Goal: Task Accomplishment & Management: Use online tool/utility

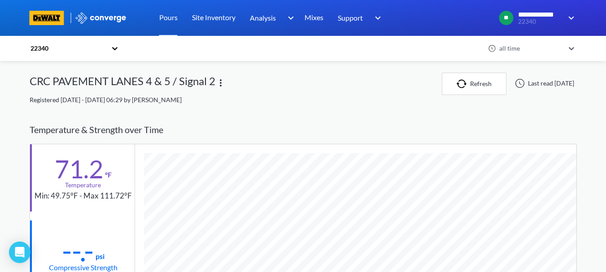
scroll to position [473, 547]
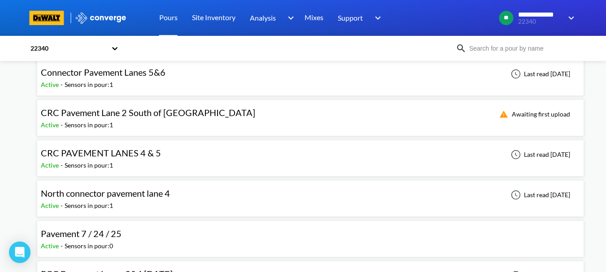
scroll to position [17, 0]
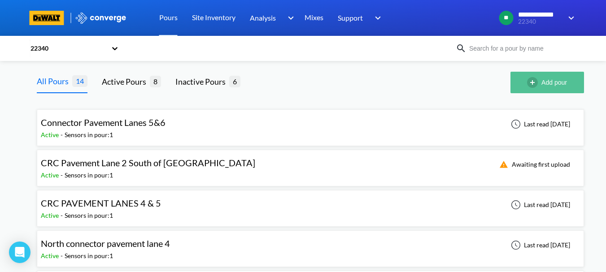
click at [528, 81] on img "button" at bounding box center [534, 82] width 14 height 11
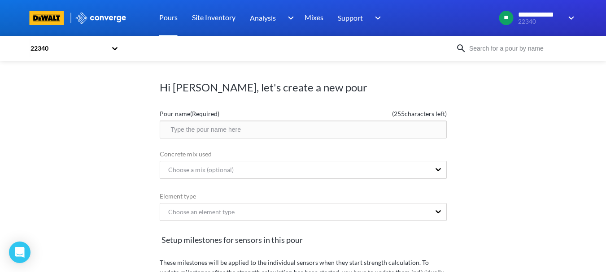
click at [259, 132] on input "text" at bounding box center [303, 130] width 287 height 18
type input "PCC Pavement Lanes 5 & 6 South of [GEOGRAPHIC_DATA]"
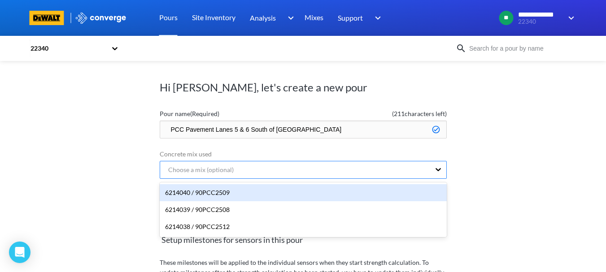
click at [246, 165] on div "Choose a mix (optional)" at bounding box center [295, 169] width 270 height 17
click at [243, 189] on div "6214040 / 90PCC2509" at bounding box center [303, 192] width 287 height 17
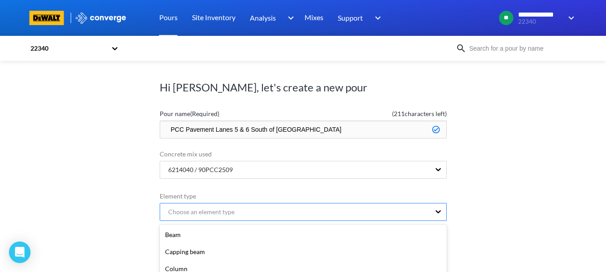
scroll to position [91, 0]
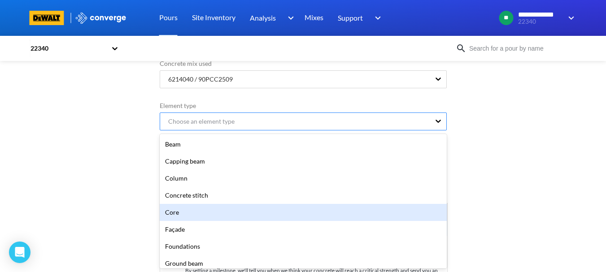
click at [240, 130] on div "option Core focused, 5 of 20. 20 results available. Use Up and Down to choose o…" at bounding box center [303, 122] width 287 height 18
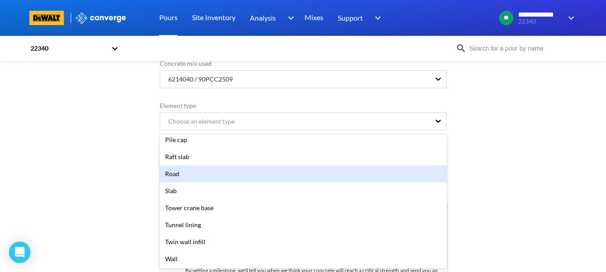
scroll to position [209, 0]
click at [203, 177] on div "Road" at bounding box center [303, 173] width 287 height 17
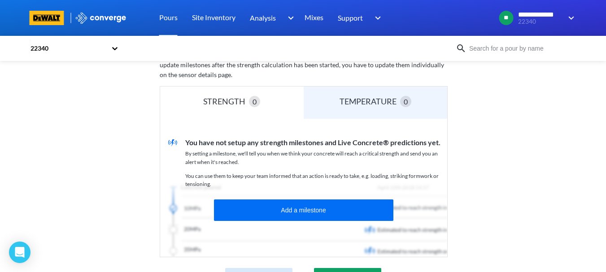
scroll to position [245, 0]
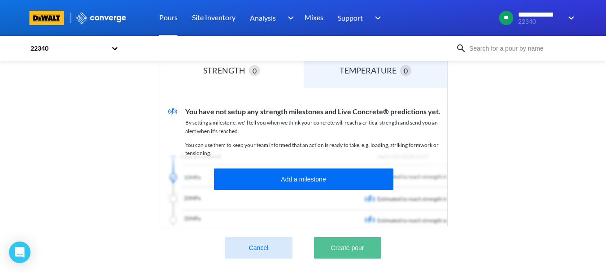
click at [335, 241] on button "Create pour" at bounding box center [347, 248] width 67 height 22
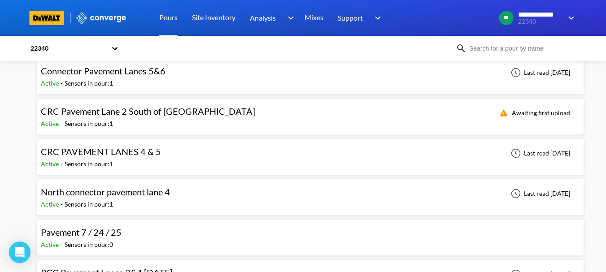
scroll to position [52, 0]
click at [135, 108] on span "CRC Pavement Lane 2 South of [GEOGRAPHIC_DATA]" at bounding box center [148, 110] width 214 height 11
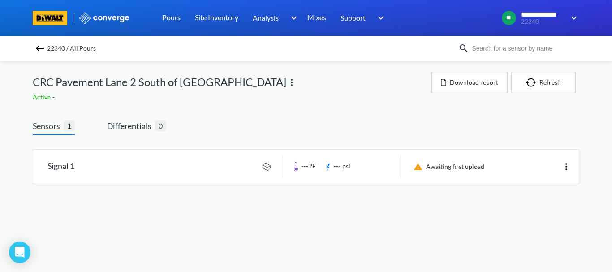
click at [121, 173] on link at bounding box center [306, 167] width 546 height 34
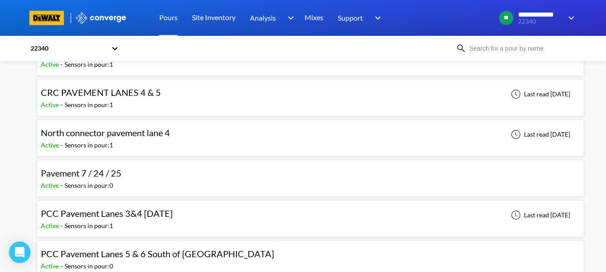
scroll to position [112, 0]
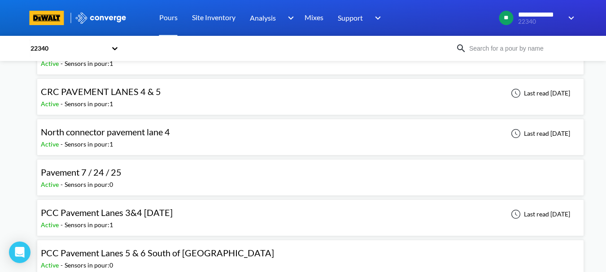
click at [176, 182] on div "Pavement 7 / 24 / 25 Active - Sensors in pour: 0" at bounding box center [310, 177] width 539 height 29
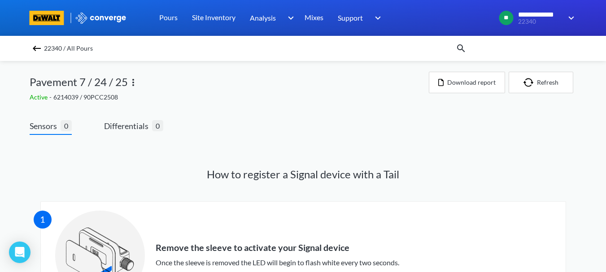
click at [132, 82] on img at bounding box center [133, 82] width 11 height 11
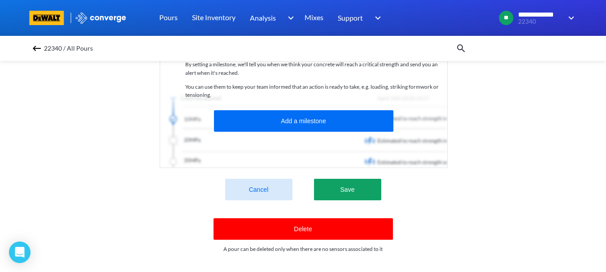
scroll to position [303, 0]
click at [263, 219] on button "Delete" at bounding box center [302, 229] width 179 height 22
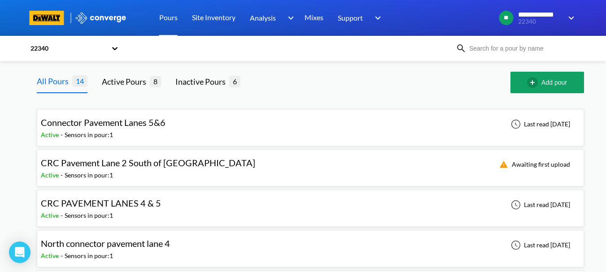
click at [212, 169] on div "CRC Pavement Lane 2 South of [GEOGRAPHIC_DATA] Active - Sensors in pour: 1 Awai…" at bounding box center [310, 168] width 539 height 29
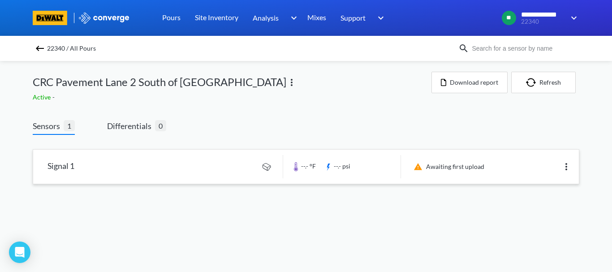
click at [566, 167] on img at bounding box center [566, 166] width 11 height 11
click at [189, 162] on link at bounding box center [306, 167] width 546 height 34
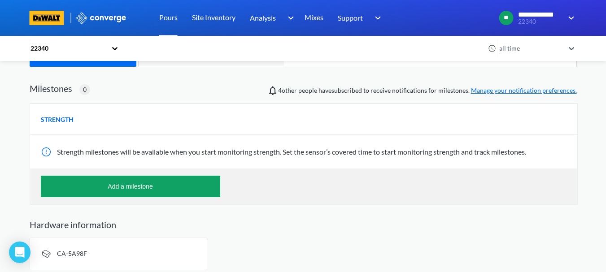
scroll to position [281, 0]
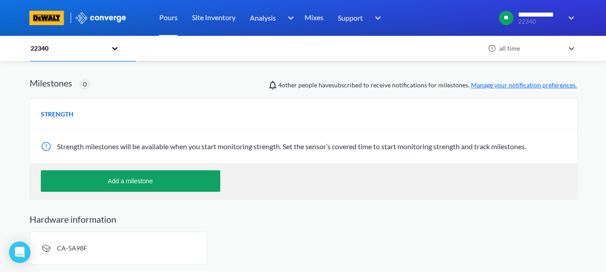
click at [124, 244] on div "CA-5A98F" at bounding box center [119, 248] width 178 height 33
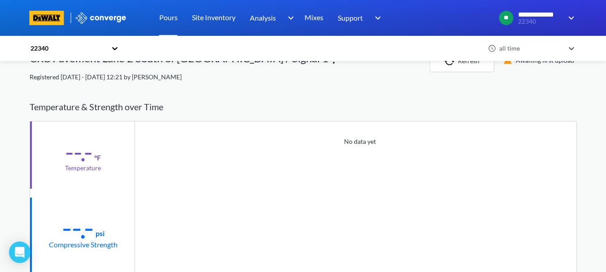
scroll to position [0, 0]
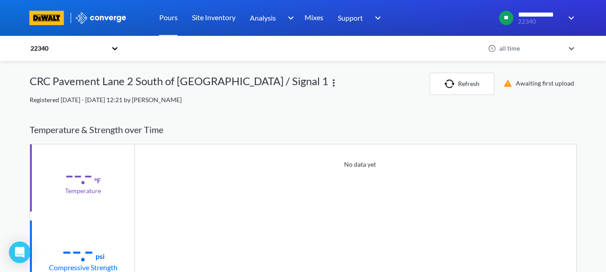
click at [328, 80] on img at bounding box center [333, 83] width 11 height 11
click at [282, 84] on div "Edit" at bounding box center [310, 82] width 57 height 17
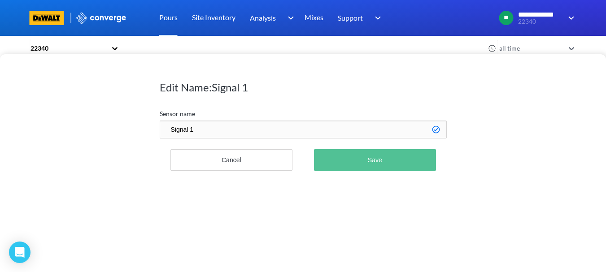
click at [334, 162] on button "Save" at bounding box center [374, 160] width 121 height 22
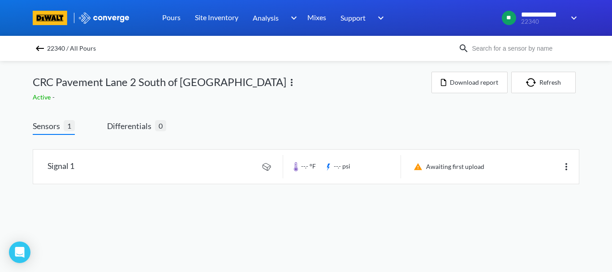
click at [286, 79] on img at bounding box center [291, 82] width 11 height 11
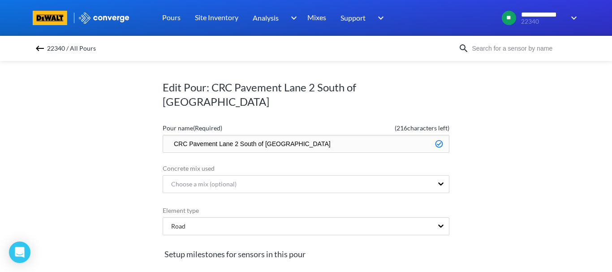
click at [39, 54] on div "22340 / All Pours" at bounding box center [246, 48] width 426 height 13
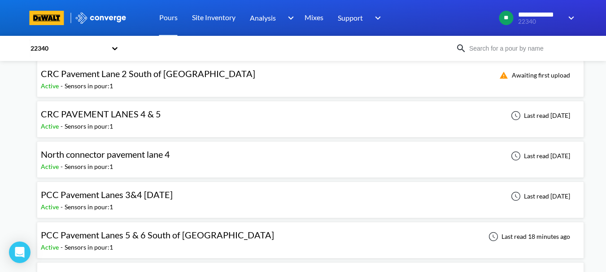
scroll to position [17, 0]
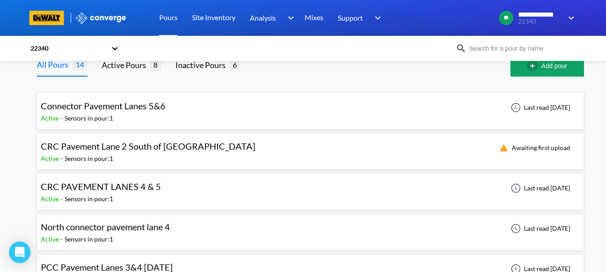
click at [343, 151] on div "CRC Pavement Lane 2 South of [GEOGRAPHIC_DATA] Active - Sensors in pour: 1 Awai…" at bounding box center [310, 151] width 539 height 29
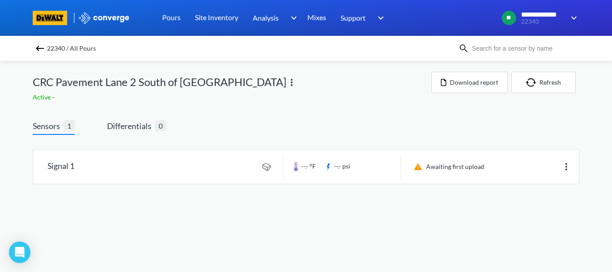
click at [286, 86] on img at bounding box center [291, 82] width 11 height 11
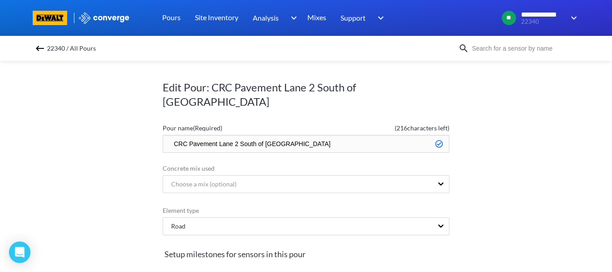
click at [34, 51] on div "22340 / All Pours" at bounding box center [246, 48] width 426 height 13
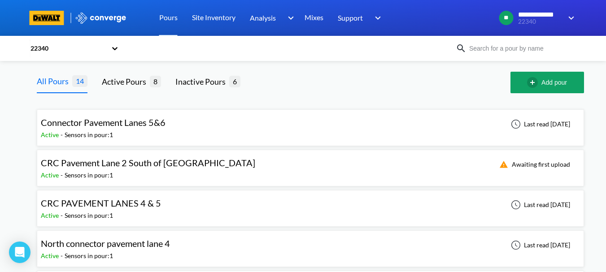
drag, startPoint x: 214, startPoint y: 165, endPoint x: 1, endPoint y: 178, distance: 213.8
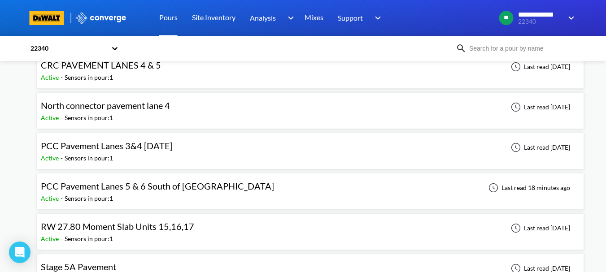
scroll to position [139, 0]
